Goal: Task Accomplishment & Management: Complete application form

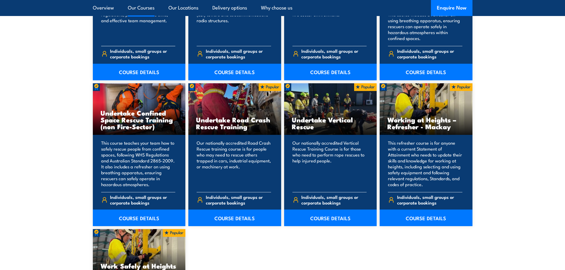
scroll to position [682, 0]
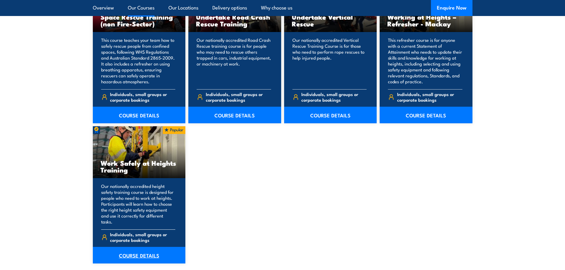
click at [137, 251] on link "COURSE DETAILS" at bounding box center [139, 255] width 93 height 17
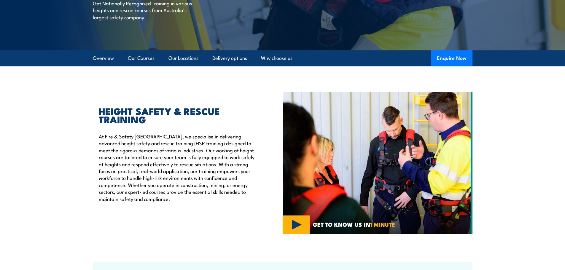
scroll to position [119, 0]
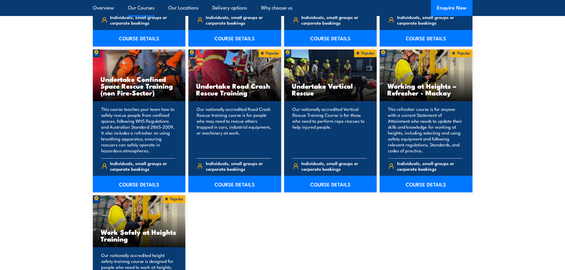
scroll to position [682, 0]
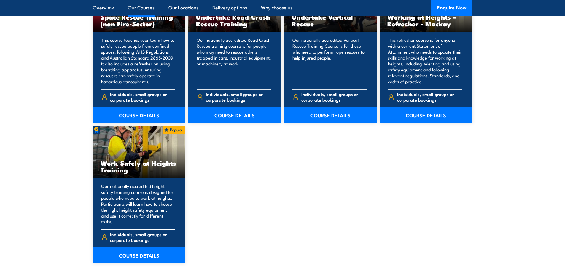
click at [135, 249] on link "COURSE DETAILS" at bounding box center [139, 255] width 93 height 17
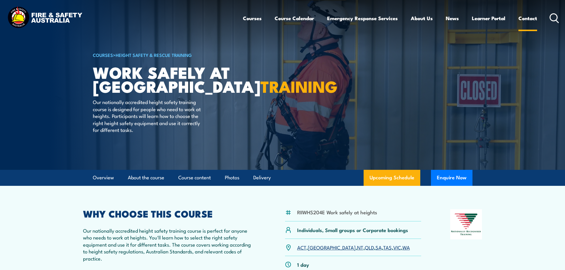
click at [524, 15] on link "Contact" at bounding box center [528, 18] width 19 height 16
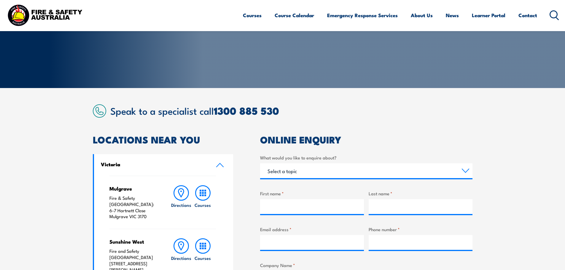
scroll to position [119, 0]
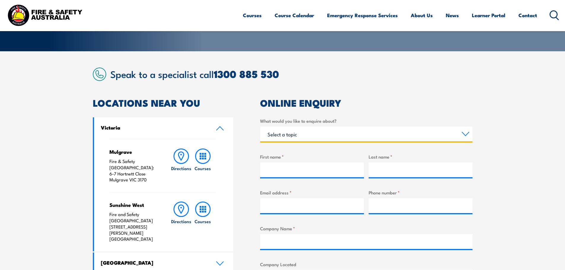
click at [290, 134] on select "Select a topic Training Emergency Response Services General Enquiry" at bounding box center [366, 134] width 212 height 15
select select "Training"
click at [260, 127] on select "Select a topic Training Emergency Response Services General Enquiry" at bounding box center [366, 134] width 212 height 15
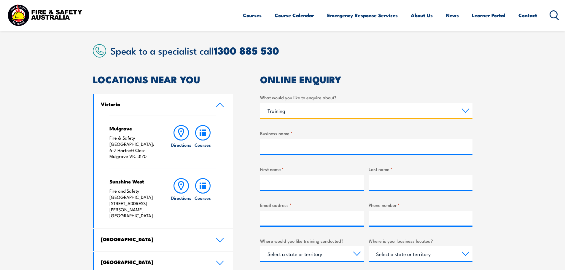
scroll to position [178, 0]
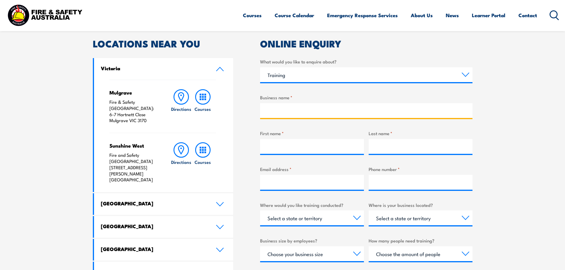
click at [283, 109] on input "Business name *" at bounding box center [366, 110] width 212 height 15
type input "UMSU Inc"
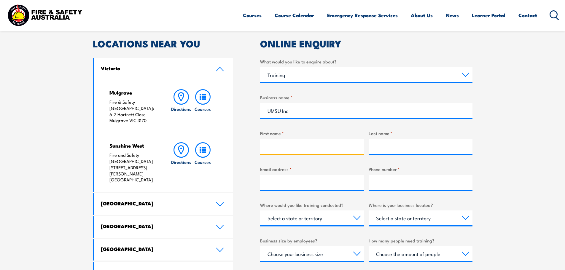
click at [277, 146] on input "First name *" at bounding box center [312, 146] width 104 height 15
type input "[PERSON_NAME]"
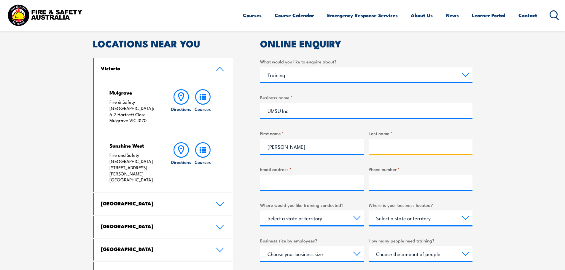
click at [395, 148] on input "Last name *" at bounding box center [421, 146] width 104 height 15
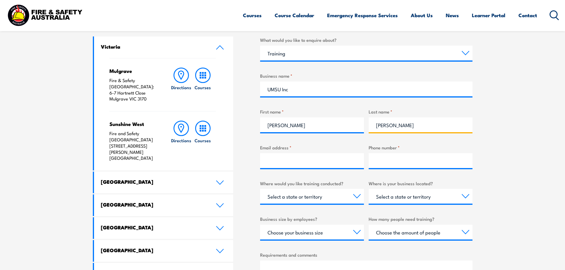
scroll to position [237, 0]
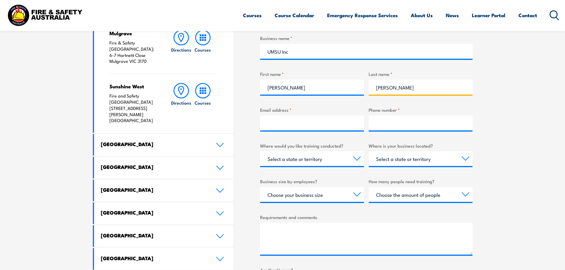
type input "[PERSON_NAME]"
click at [292, 123] on input "Email address *" at bounding box center [312, 123] width 104 height 15
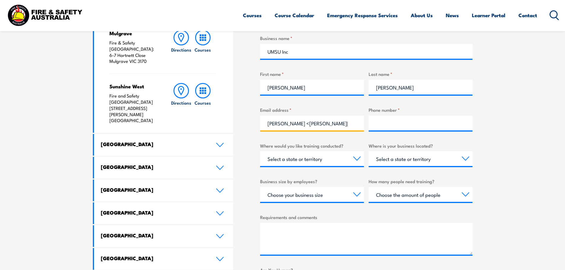
click at [295, 119] on input "[PERSON_NAME] <[PERSON_NAME][EMAIL_ADDRESS][PERSON_NAME][DOMAIN_NAME]>" at bounding box center [312, 123] width 104 height 15
drag, startPoint x: 297, startPoint y: 123, endPoint x: 241, endPoint y: 123, distance: 56.1
click at [241, 123] on div "LOCATIONS NEAR YOU [GEOGRAPHIC_DATA][PERSON_NAME] Fire & Safety [GEOGRAPHIC_DAT…" at bounding box center [283, 152] width 380 height 345
click at [340, 127] on input "[PERSON_NAME][EMAIL_ADDRESS][PERSON_NAME][DOMAIN_NAME]>" at bounding box center [312, 123] width 104 height 15
type input "[PERSON_NAME][EMAIL_ADDRESS][PERSON_NAME][DOMAIN_NAME]"
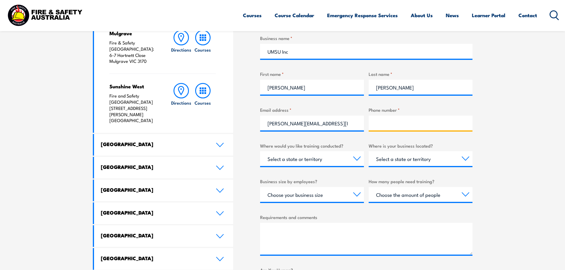
drag, startPoint x: 383, startPoint y: 122, endPoint x: 372, endPoint y: 129, distance: 13.0
click at [383, 122] on input "Phone number *" at bounding box center [421, 123] width 104 height 15
click at [395, 121] on input "Phone number *" at bounding box center [421, 123] width 104 height 15
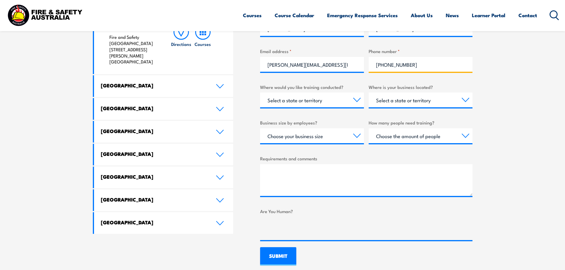
scroll to position [297, 0]
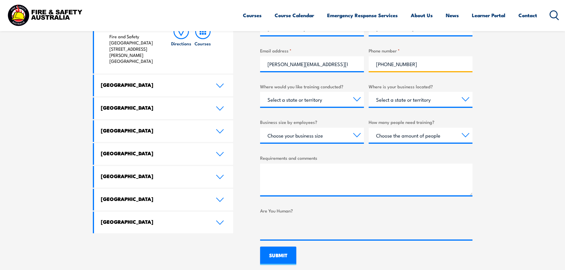
type input "[PHONE_NUMBER]"
click at [355, 96] on select "Select a state or territory Nationally - multiple locations [GEOGRAPHIC_DATA] […" at bounding box center [312, 99] width 104 height 15
select select "VIC"
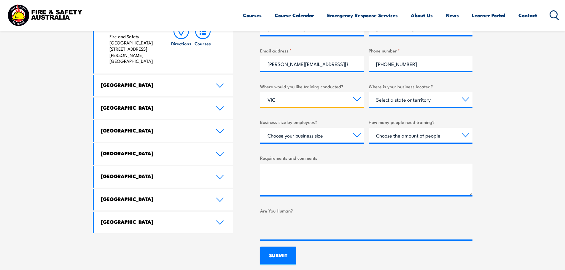
click at [260, 92] on select "Select a state or territory Nationally - multiple locations [GEOGRAPHIC_DATA] […" at bounding box center [312, 99] width 104 height 15
click at [463, 101] on select "Select a state or territory [GEOGRAPHIC_DATA] [GEOGRAPHIC_DATA] [GEOGRAPHIC_DAT…" at bounding box center [421, 99] width 104 height 15
select select "VIC"
click at [369, 92] on select "Select a state or territory [GEOGRAPHIC_DATA] [GEOGRAPHIC_DATA] [GEOGRAPHIC_DAT…" at bounding box center [421, 99] width 104 height 15
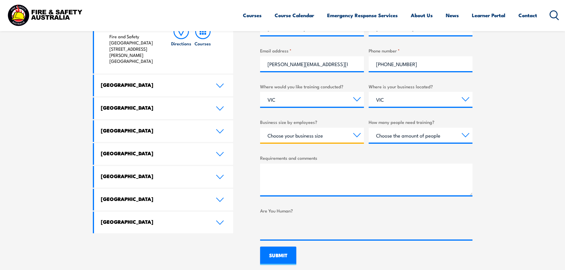
click at [356, 135] on select "Choose your business size 1 to 19 20 to 199 200+" at bounding box center [312, 135] width 104 height 15
select select "1 to 19"
click at [260, 128] on select "Choose your business size 1 to 19 20 to 199 200+" at bounding box center [312, 135] width 104 height 15
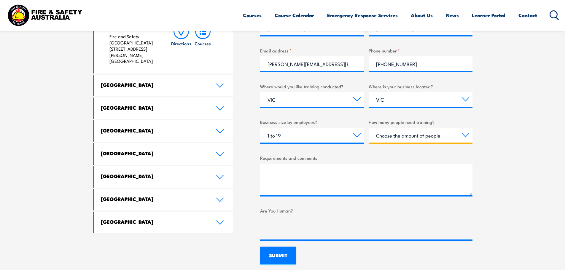
click at [466, 139] on select "Choose the amount of people 1 to 4 5 to 19 20+" at bounding box center [421, 135] width 104 height 15
select select "5 to 19"
click at [369, 128] on select "Choose the amount of people 1 to 4 5 to 19 20+" at bounding box center [421, 135] width 104 height 15
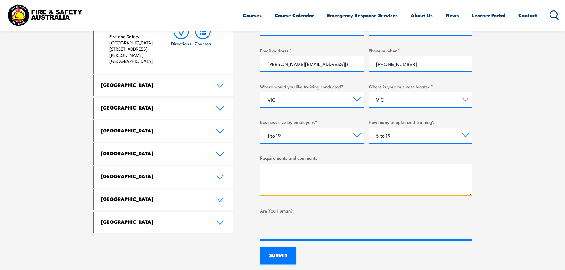
click at [333, 175] on textarea "Requirements and comments" at bounding box center [366, 180] width 212 height 32
type textarea "L"
click at [342, 174] on textarea "Working at Heights training onsite. We have lecture spaces" at bounding box center [366, 180] width 212 height 32
click at [449, 175] on textarea "Working at Heights training onsite for our technical staff. We have lecture spa…" at bounding box center [366, 180] width 212 height 32
click at [447, 171] on textarea "Working at Heights training onsite for our technical staff. We have lecture spa…" at bounding box center [366, 180] width 212 height 32
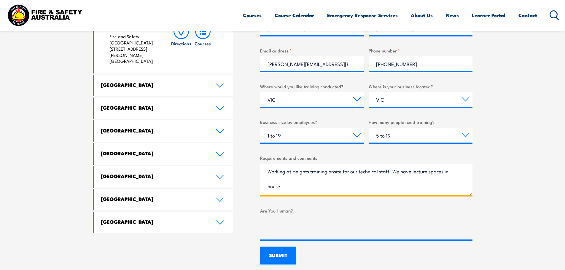
click at [293, 189] on textarea "Working at Heights training onsite for our technical staff. We have lecture spa…" at bounding box center [366, 180] width 212 height 32
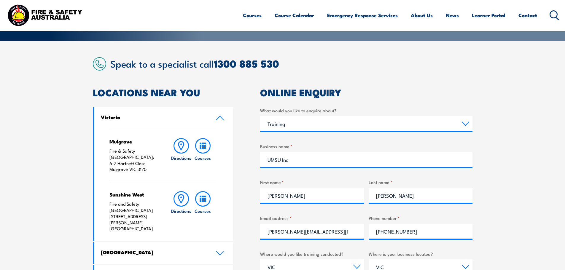
scroll to position [119, 0]
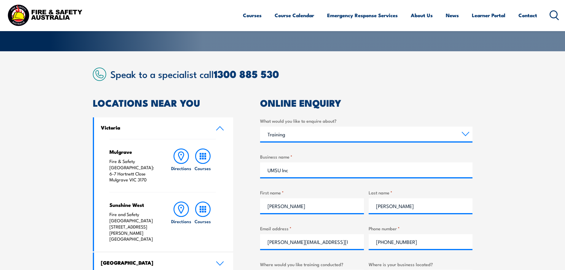
type textarea "Working at Heights training onsite for our technical staff. We have lecture spa…"
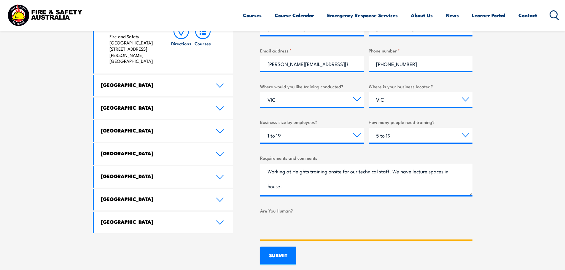
scroll to position [148, 0]
